Goal: Task Accomplishment & Management: Use online tool/utility

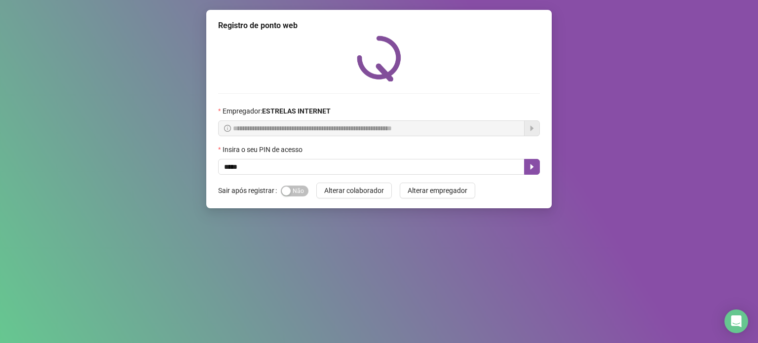
type input "*****"
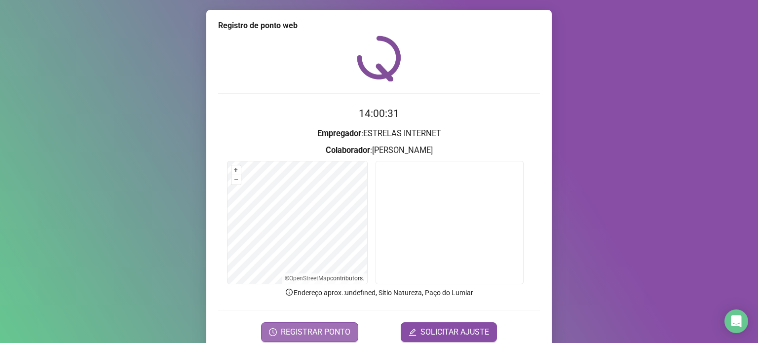
click at [306, 329] on span "REGISTRAR PONTO" at bounding box center [316, 332] width 70 height 12
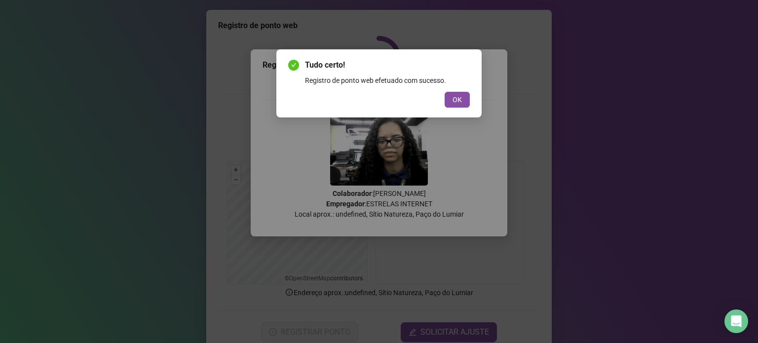
click at [458, 91] on div "Tudo certo! Registro de ponto web efetuado com sucesso. OK" at bounding box center [379, 83] width 182 height 48
click at [461, 95] on span "OK" at bounding box center [456, 99] width 9 height 11
